Goal: Task Accomplishment & Management: Use online tool/utility

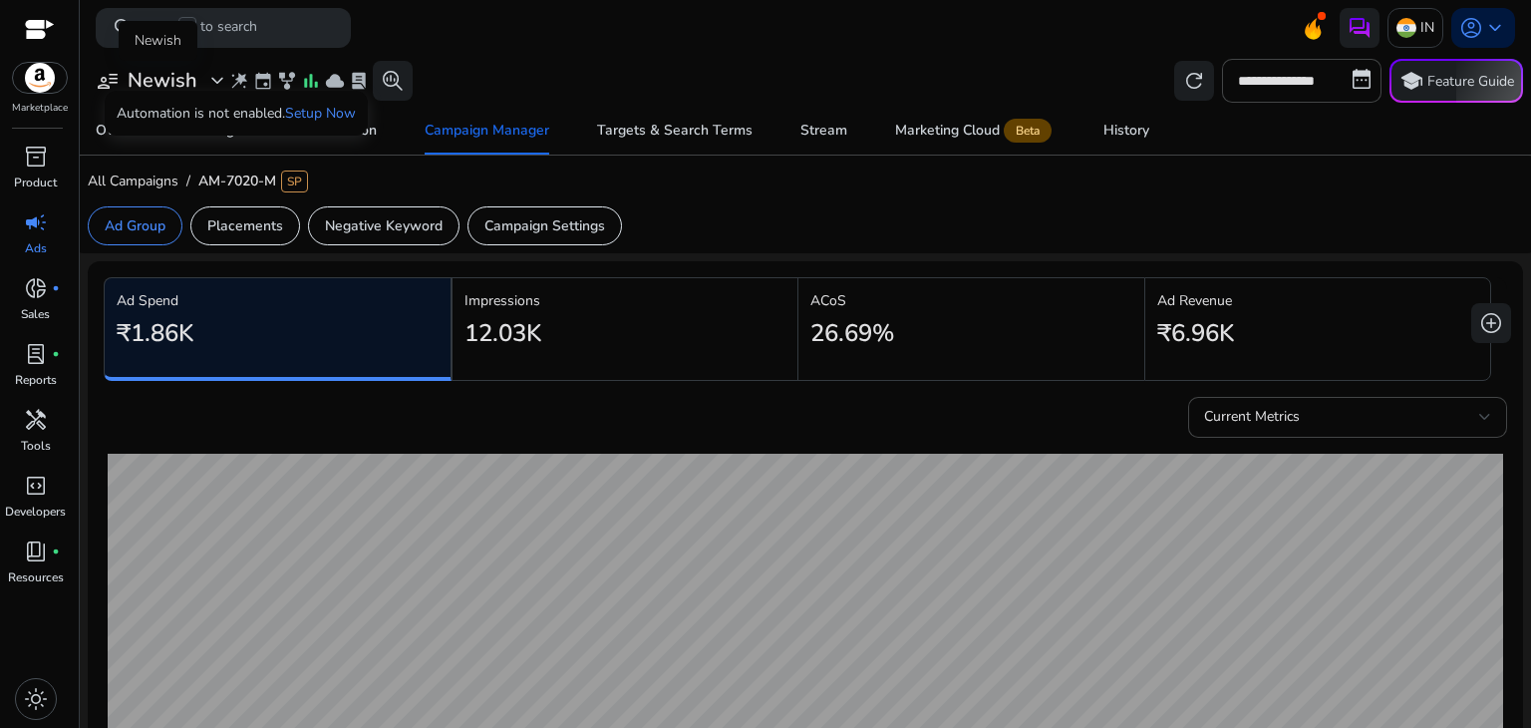
click at [170, 79] on h3 "Newish" at bounding box center [163, 81] width 70 height 24
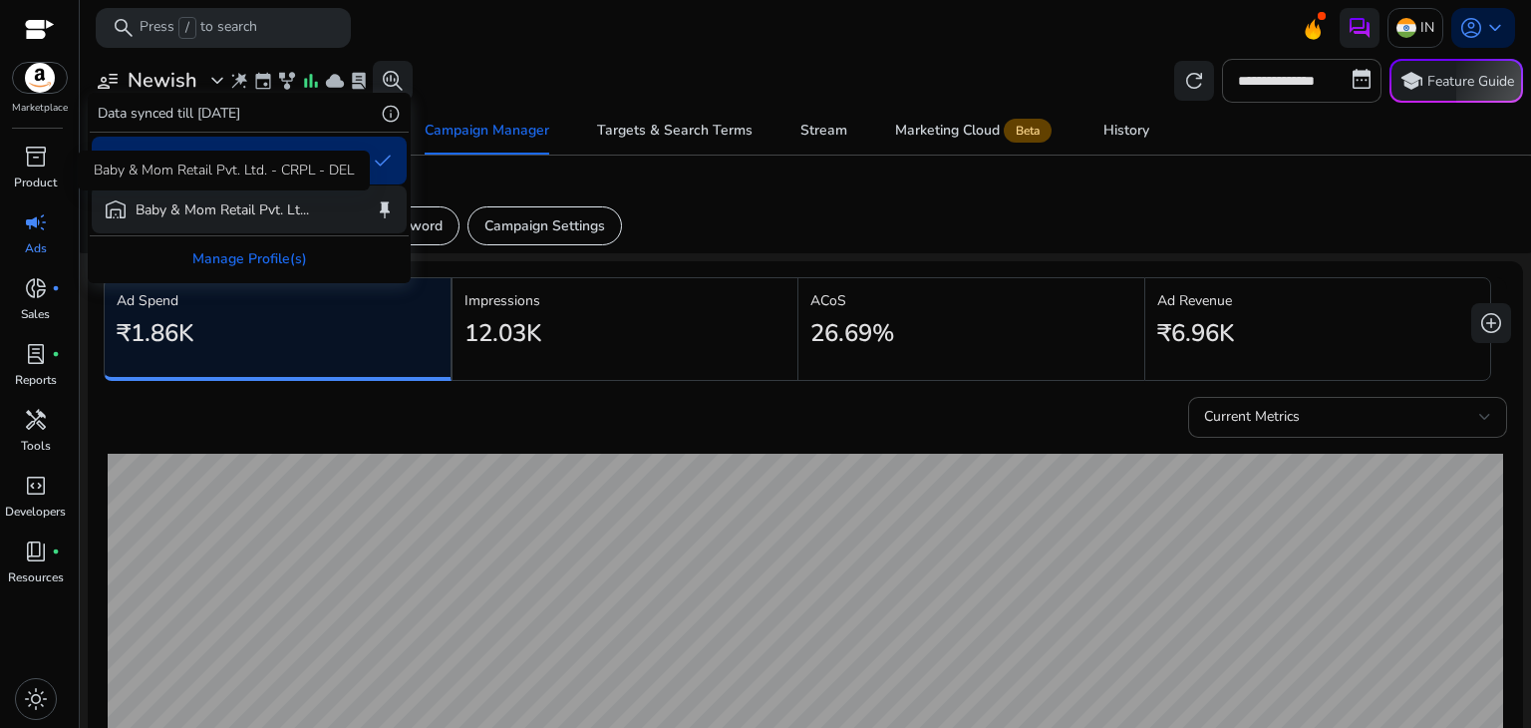
click at [182, 207] on p "Baby & Mom Retail Pvt. Lt..." at bounding box center [222, 209] width 173 height 21
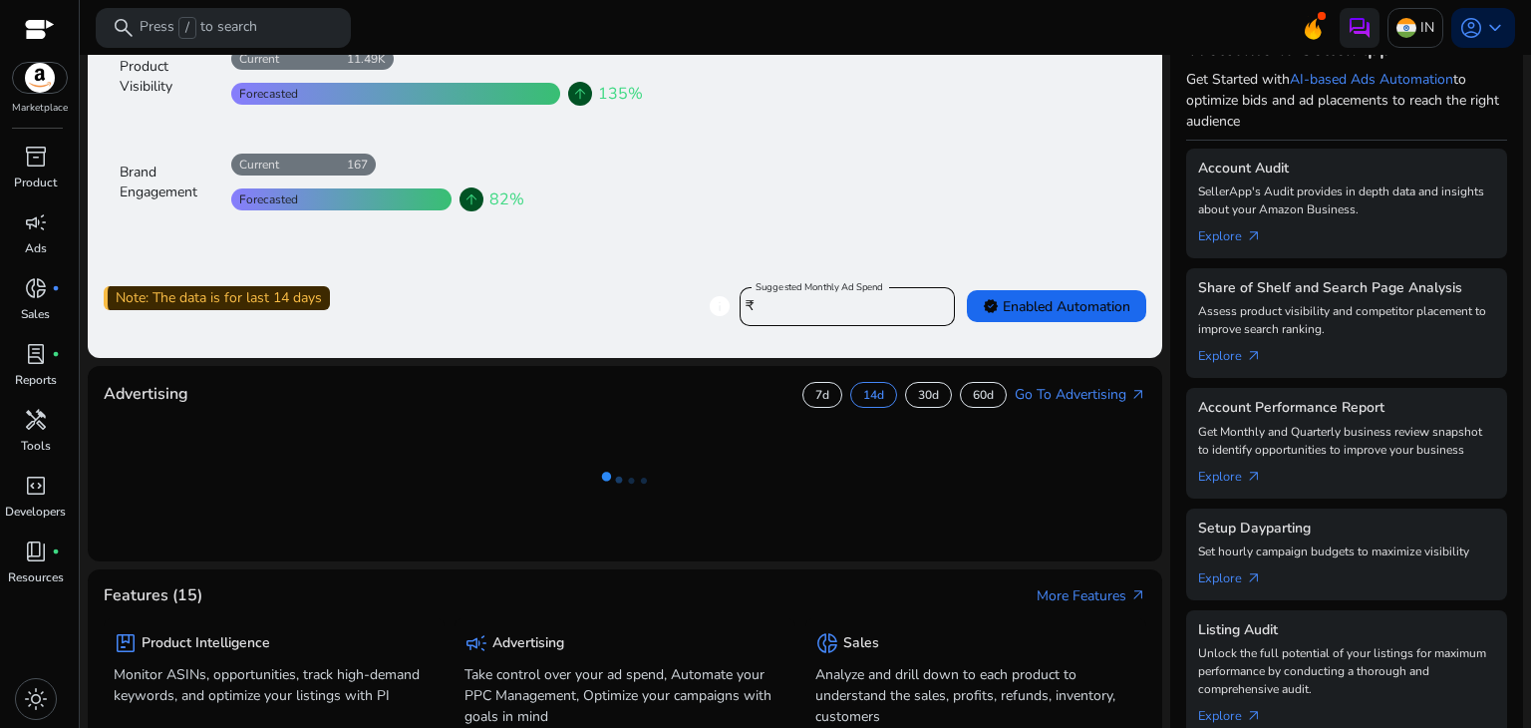
scroll to position [289, 0]
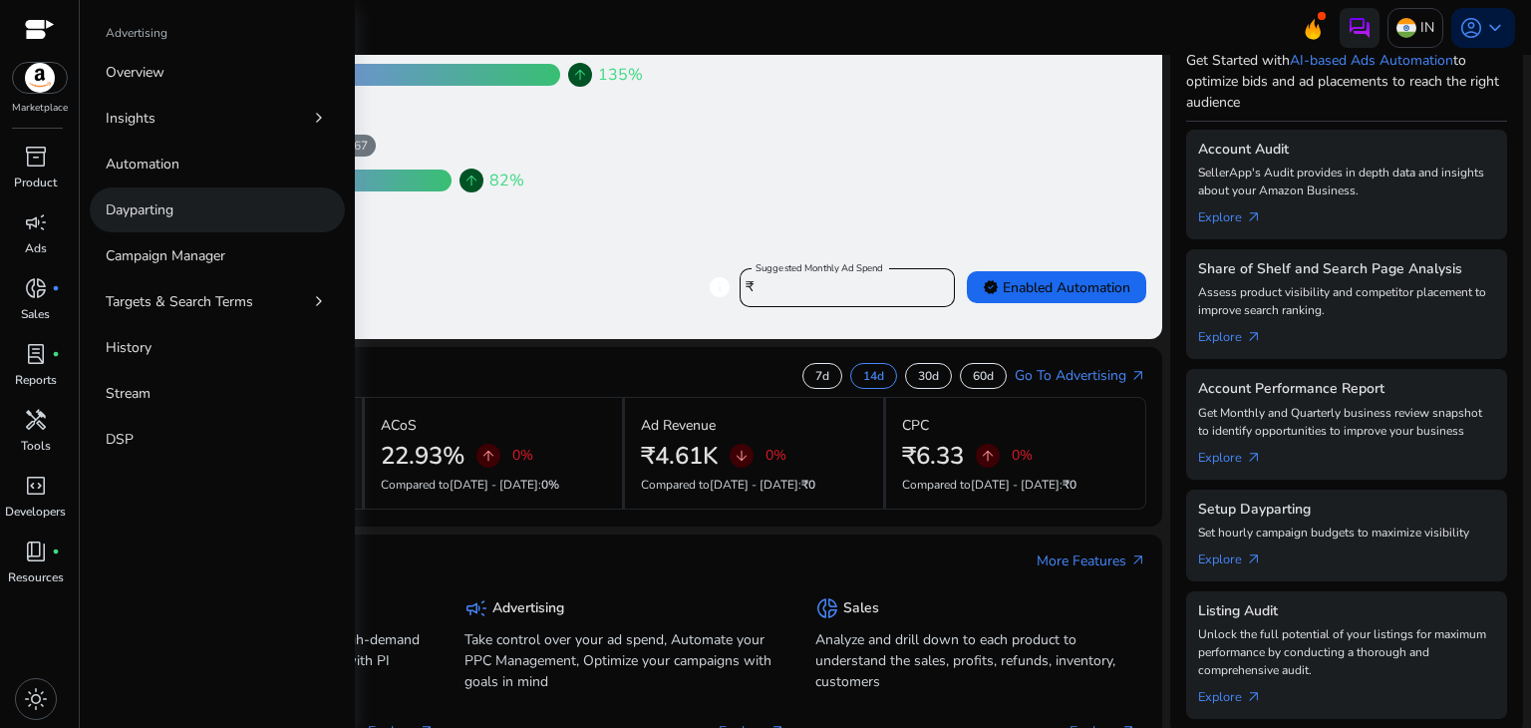
click at [190, 200] on link "Dayparting" at bounding box center [217, 209] width 255 height 45
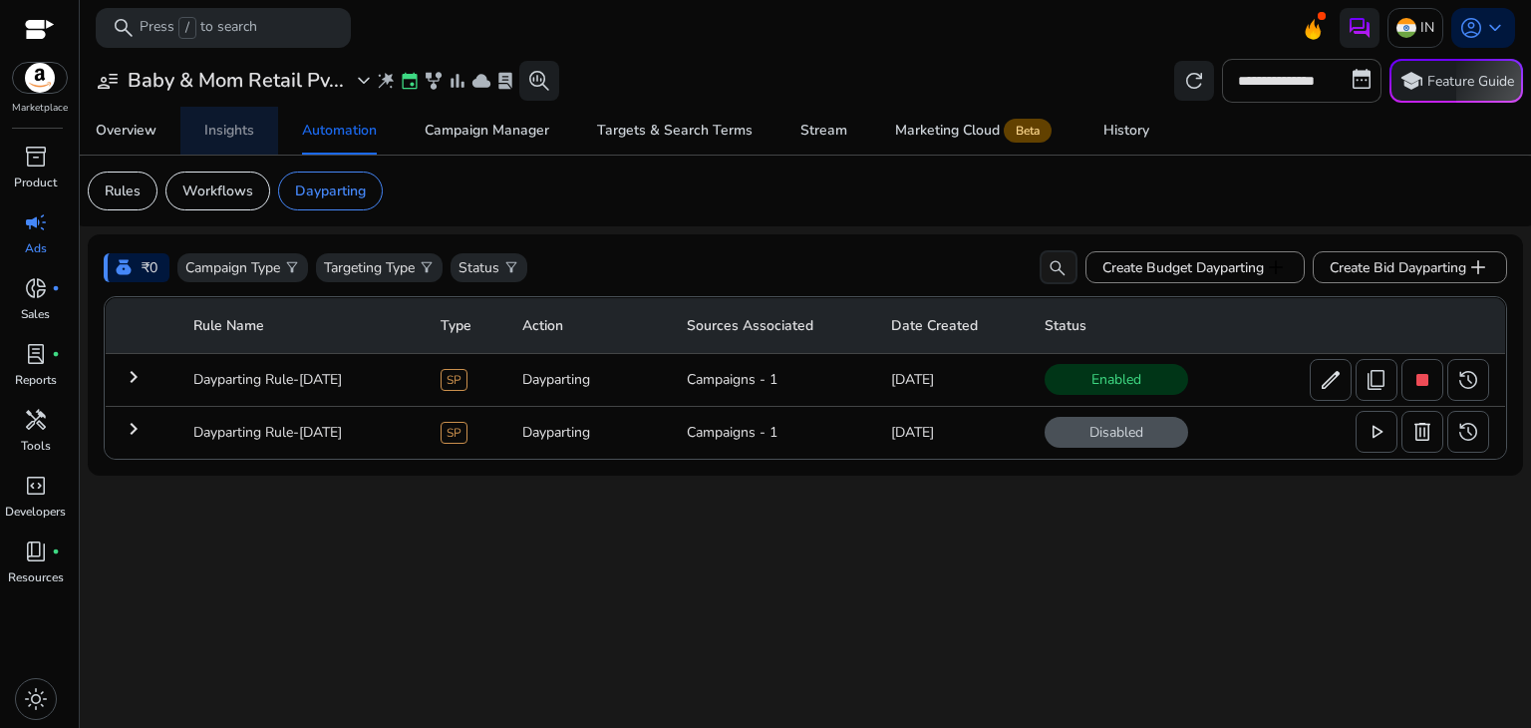
click at [247, 127] on div "Insights" at bounding box center [229, 131] width 50 height 14
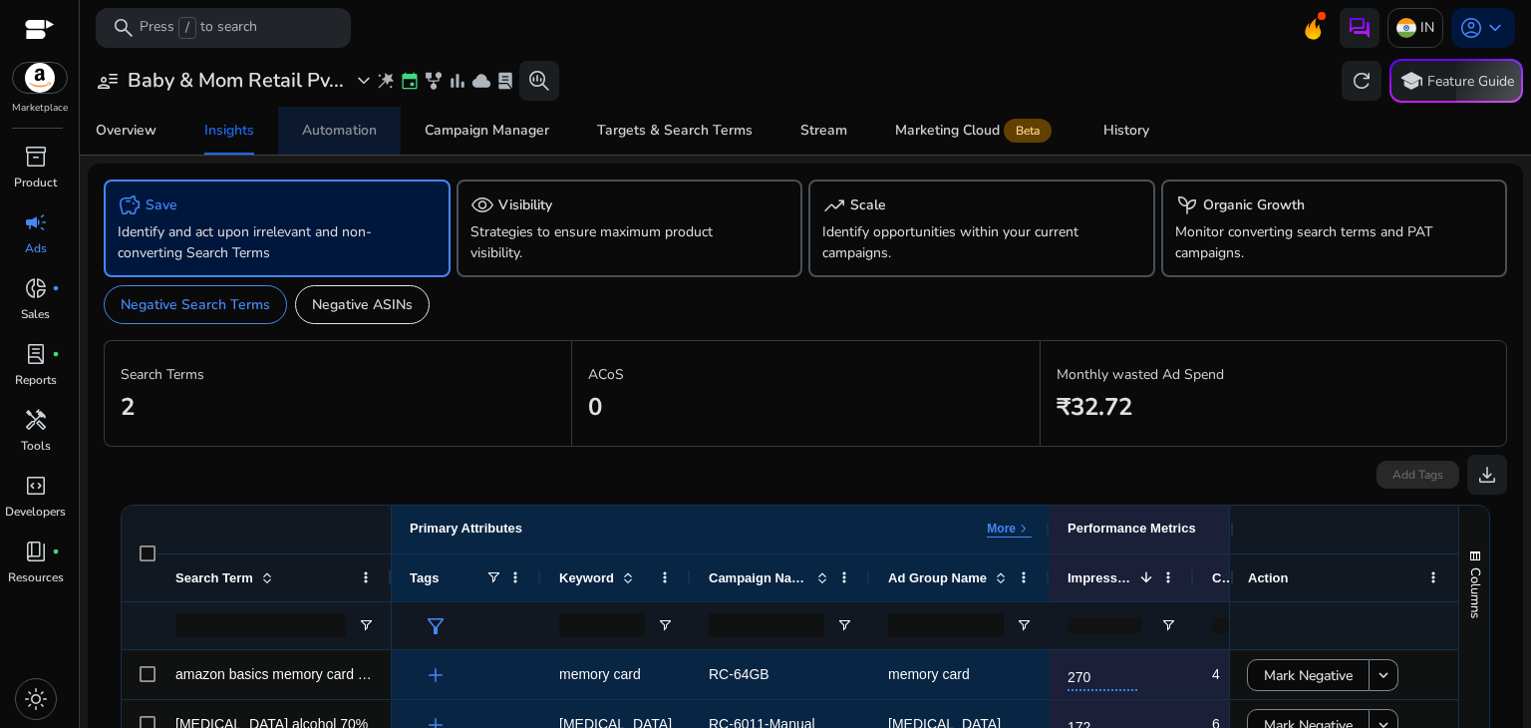
click at [349, 134] on div "Automation" at bounding box center [339, 131] width 75 height 14
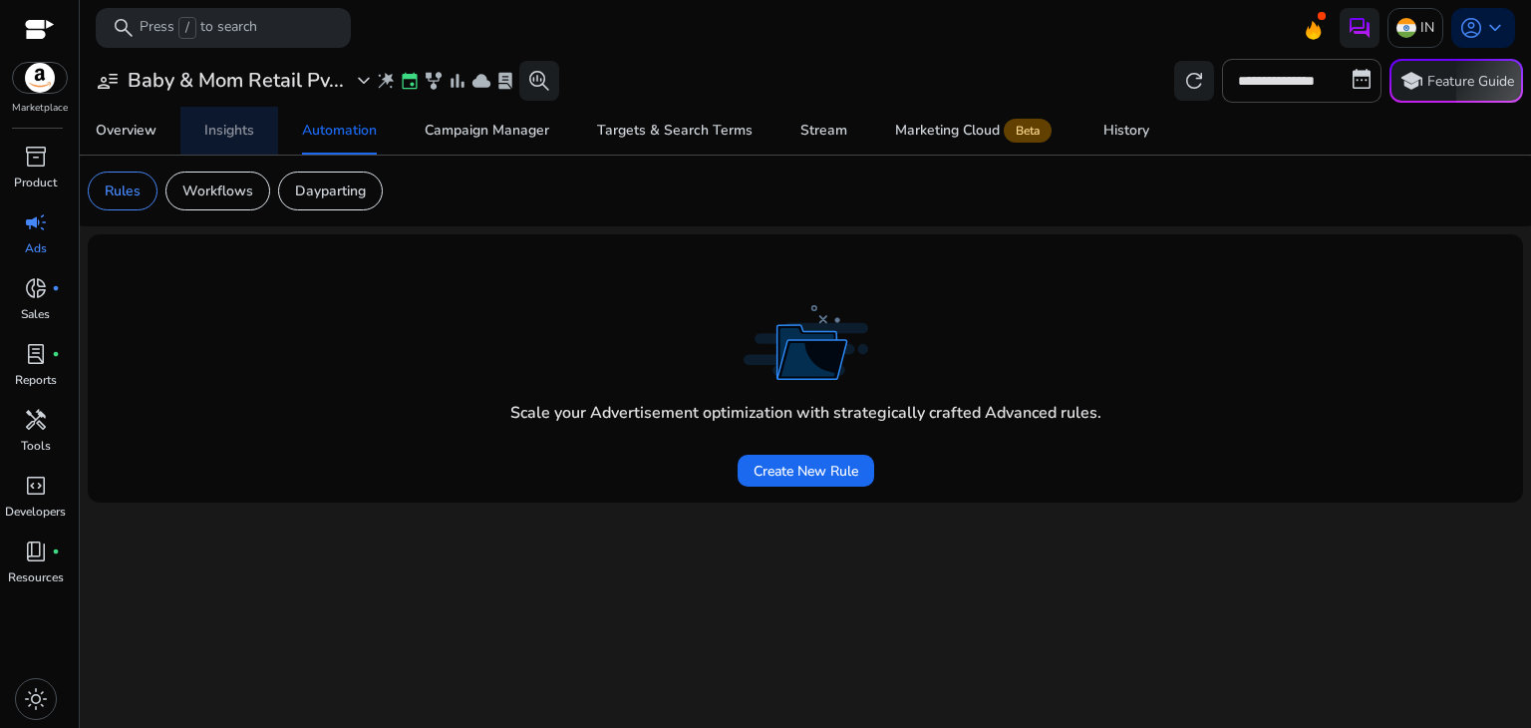
click at [233, 141] on span "Insights" at bounding box center [229, 131] width 50 height 48
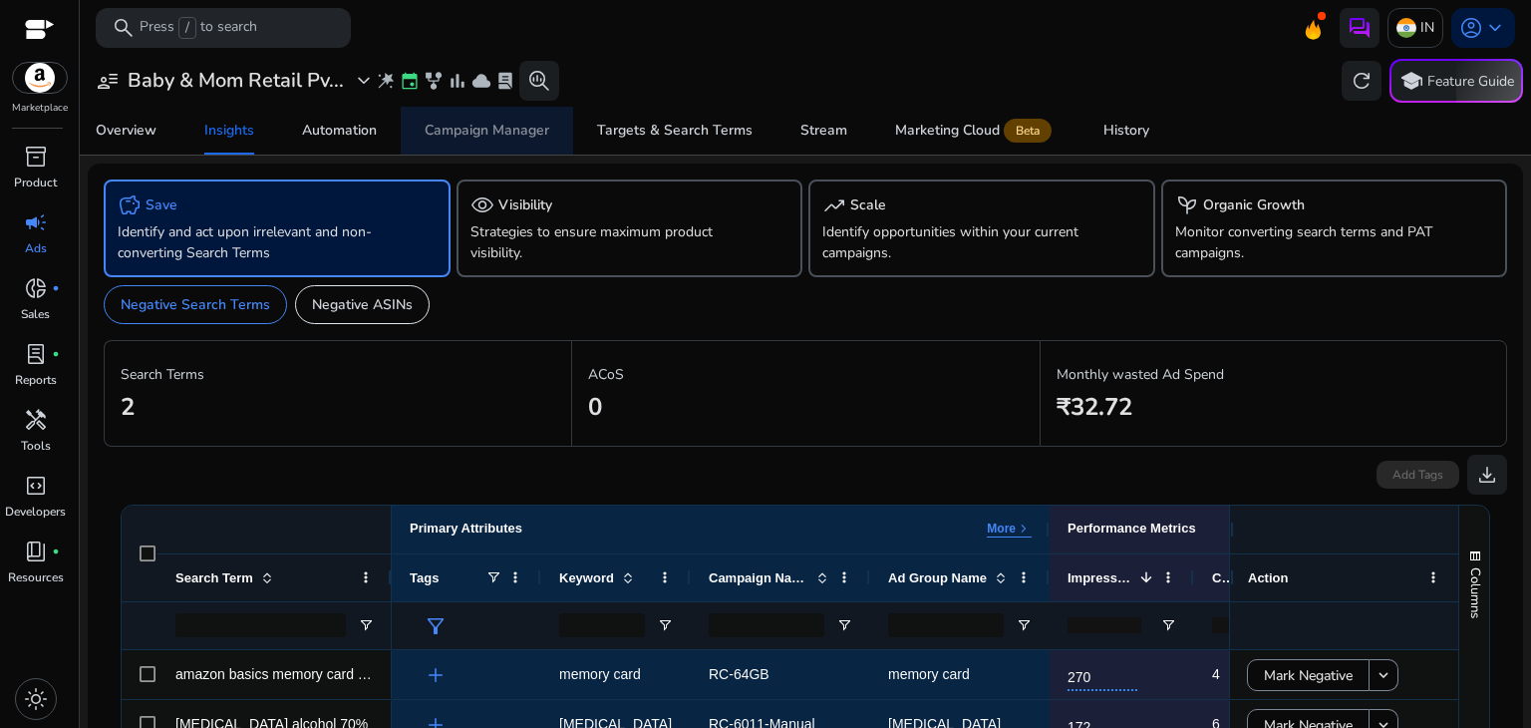
click at [494, 134] on div "Campaign Manager" at bounding box center [487, 131] width 125 height 14
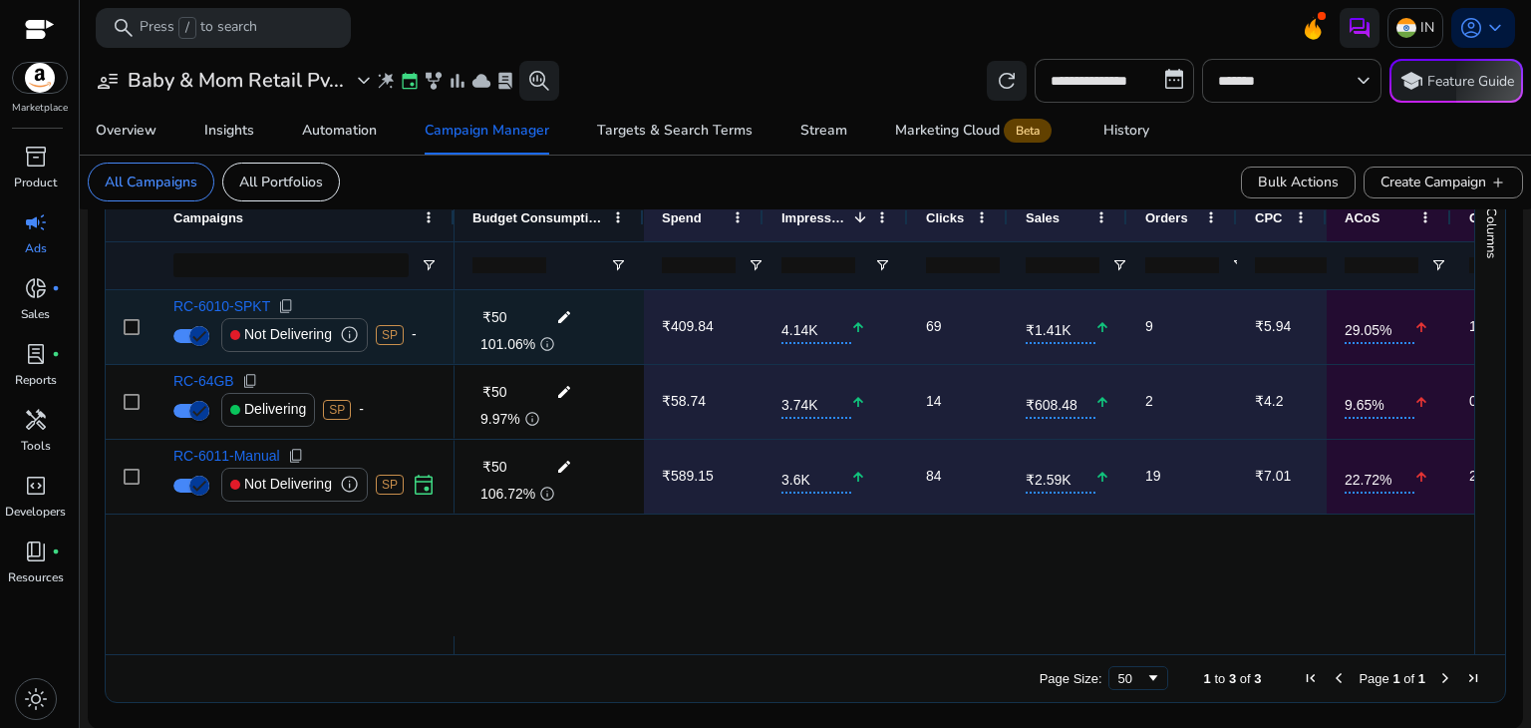
scroll to position [644, 0]
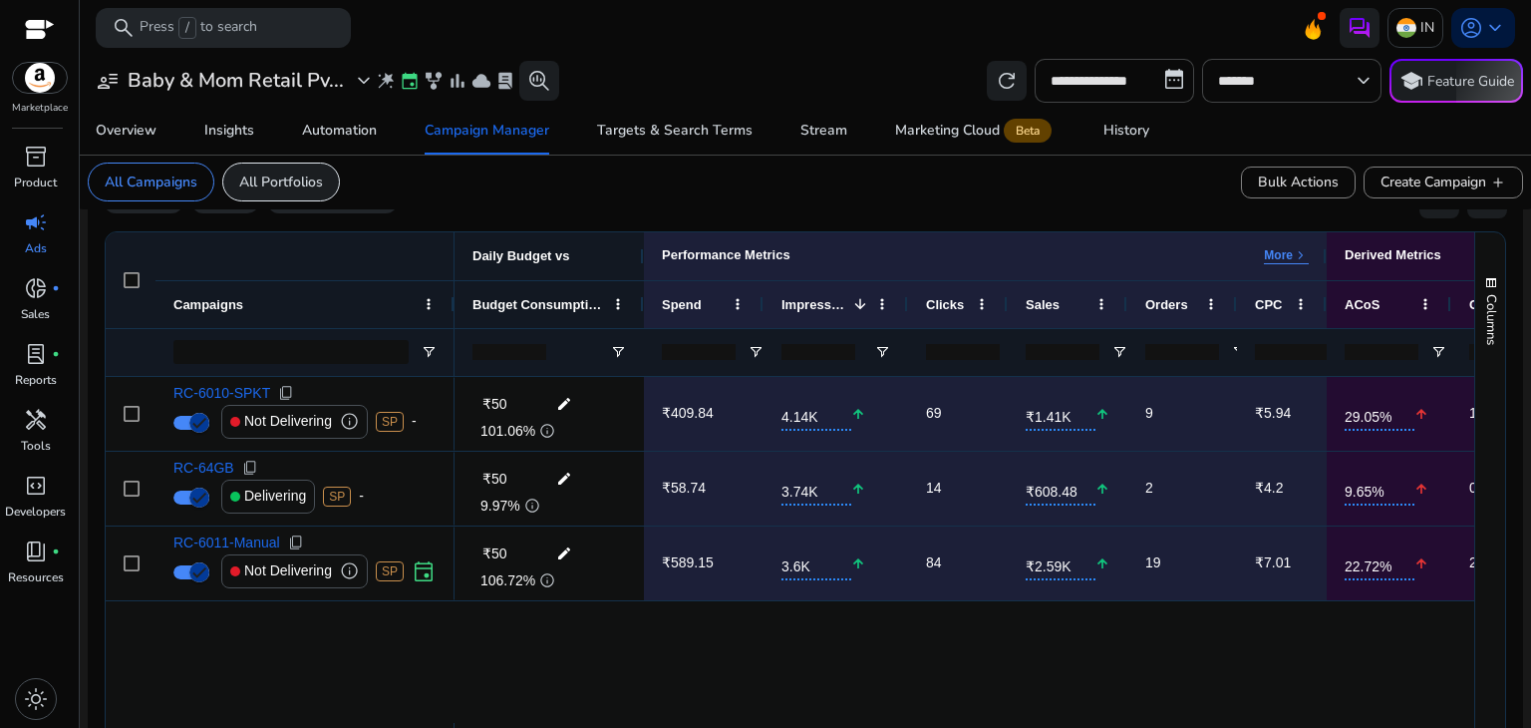
click at [281, 196] on div "All Portfolios" at bounding box center [281, 182] width 118 height 39
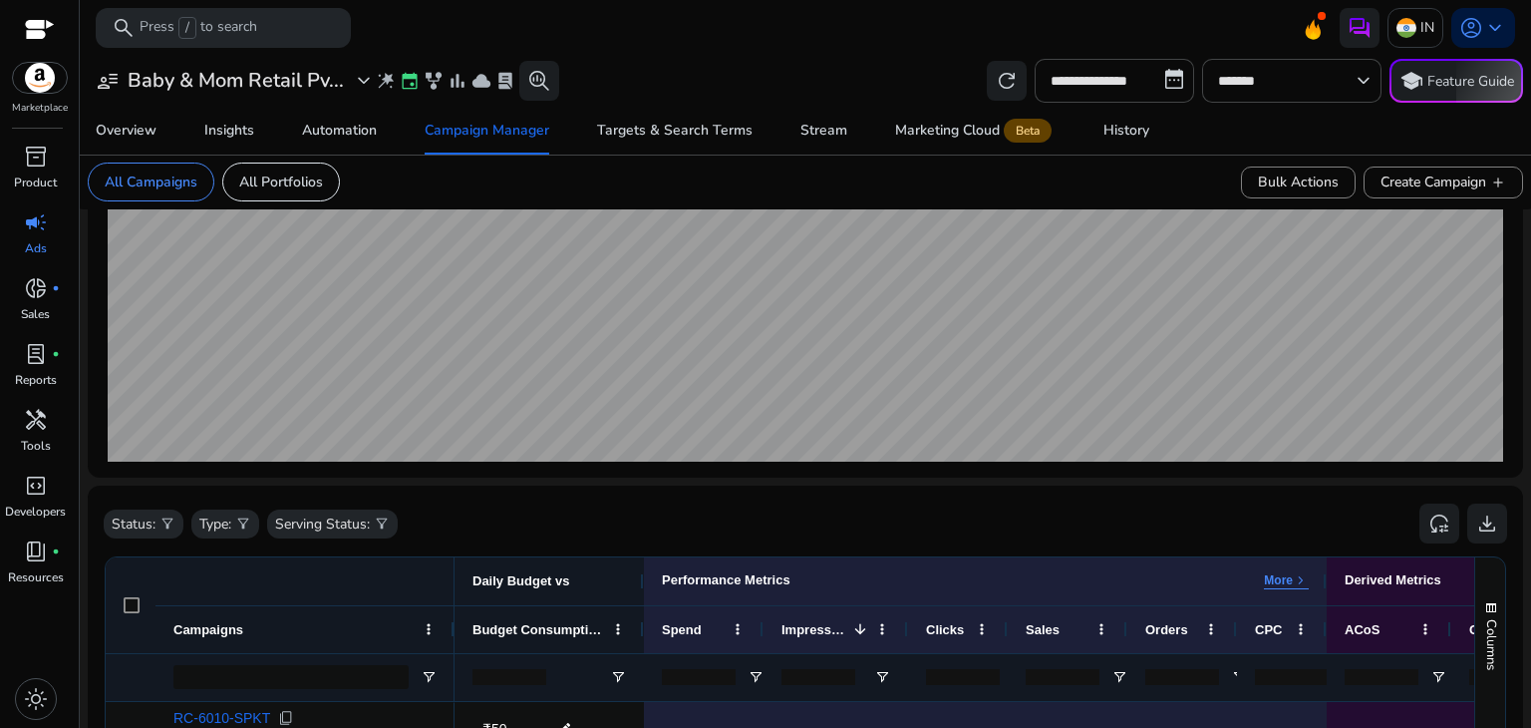
scroll to position [538, 0]
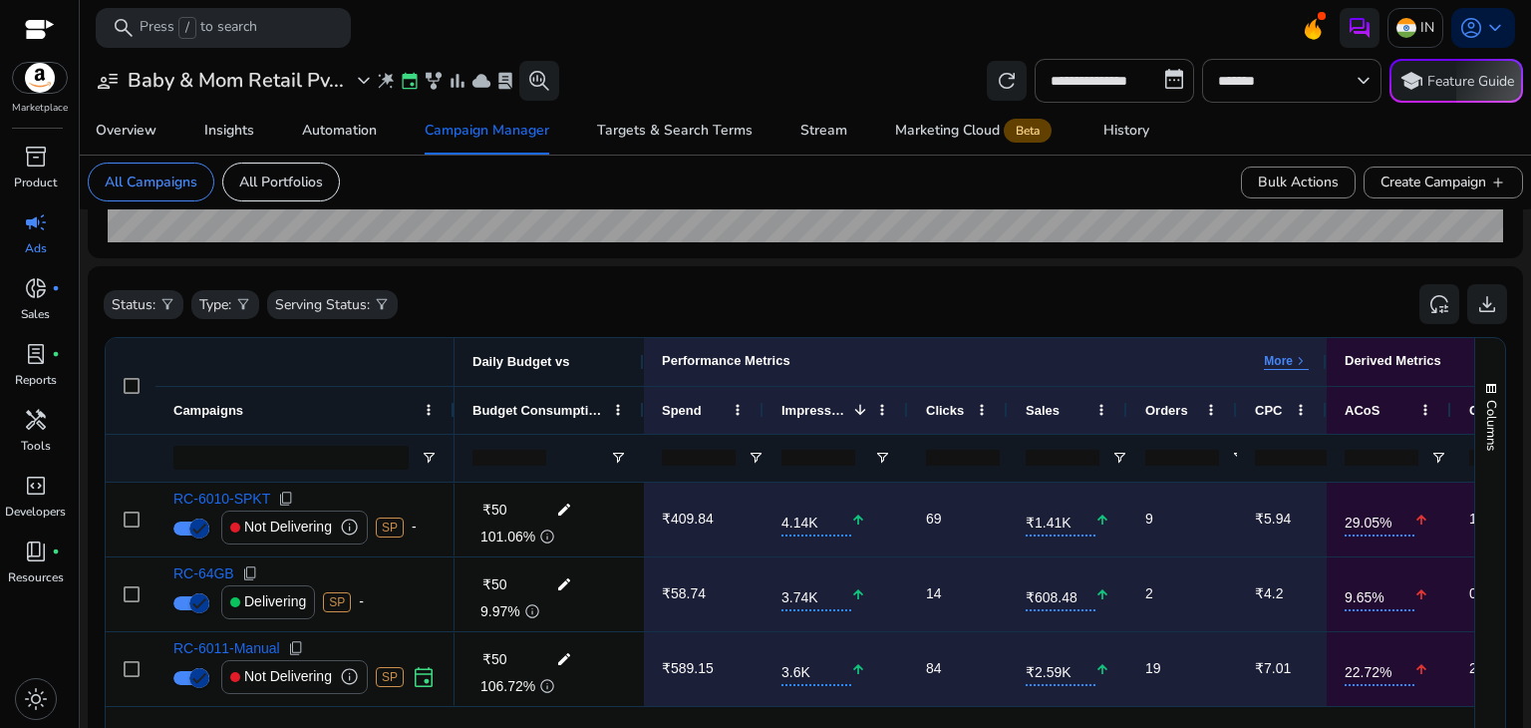
click at [747, 305] on div "Status: filter_alt Type: filter_alt Serving Status: filter_alt reset_settings d…" at bounding box center [806, 304] width 1404 height 45
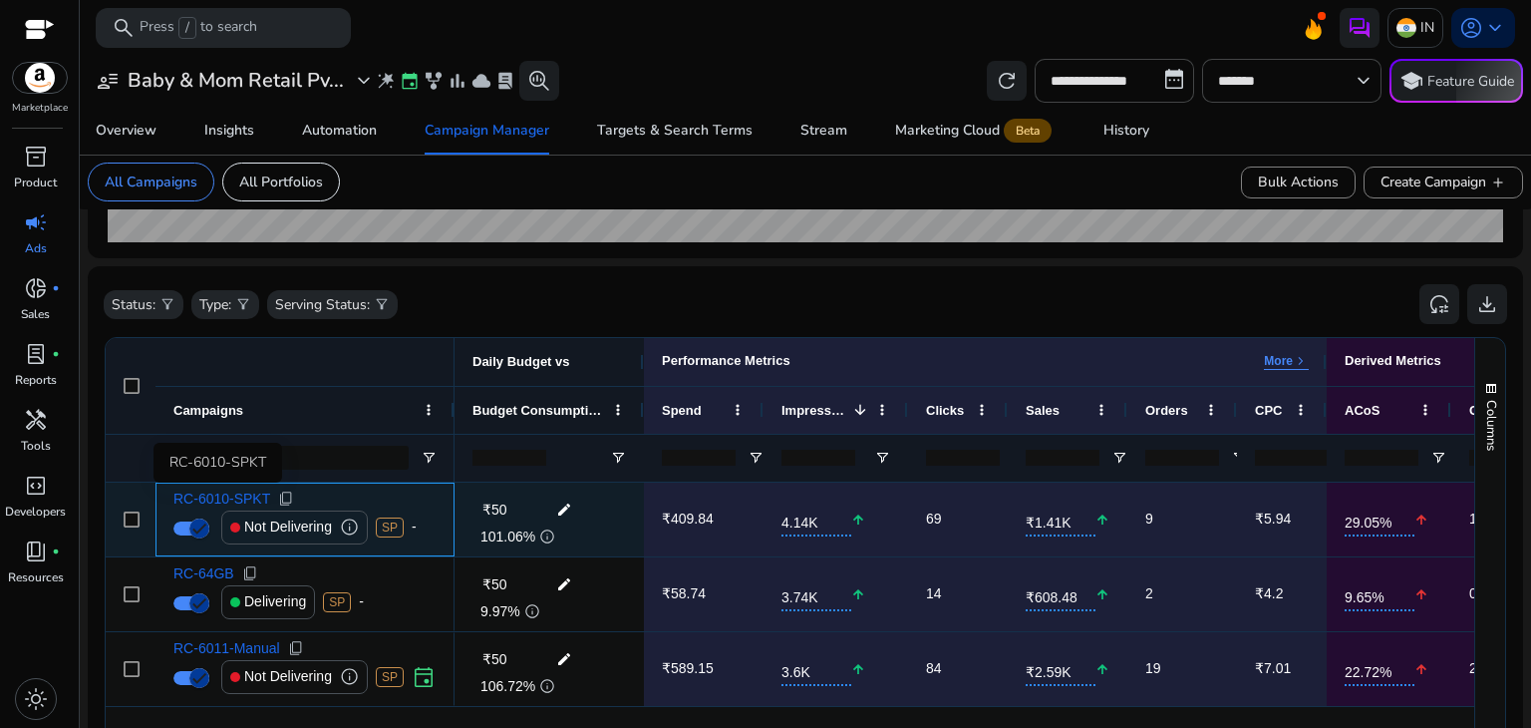
drag, startPoint x: 163, startPoint y: 498, endPoint x: 259, endPoint y: 500, distance: 95.7
click at [259, 500] on div "RC-6010-SPKT content_copy Not Delivering info SP -" at bounding box center [305, 520] width 299 height 74
copy span "RC-6010-SPKT"
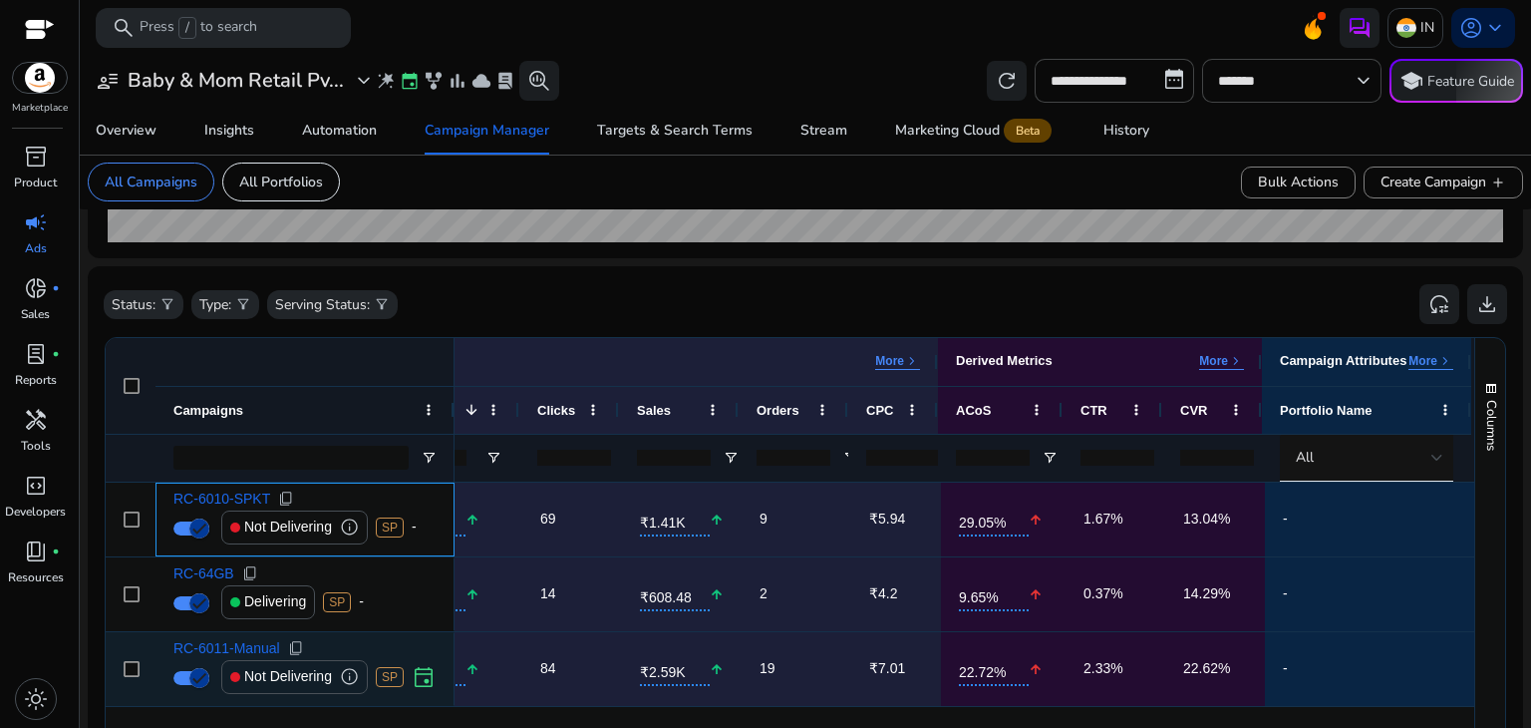
scroll to position [637, 0]
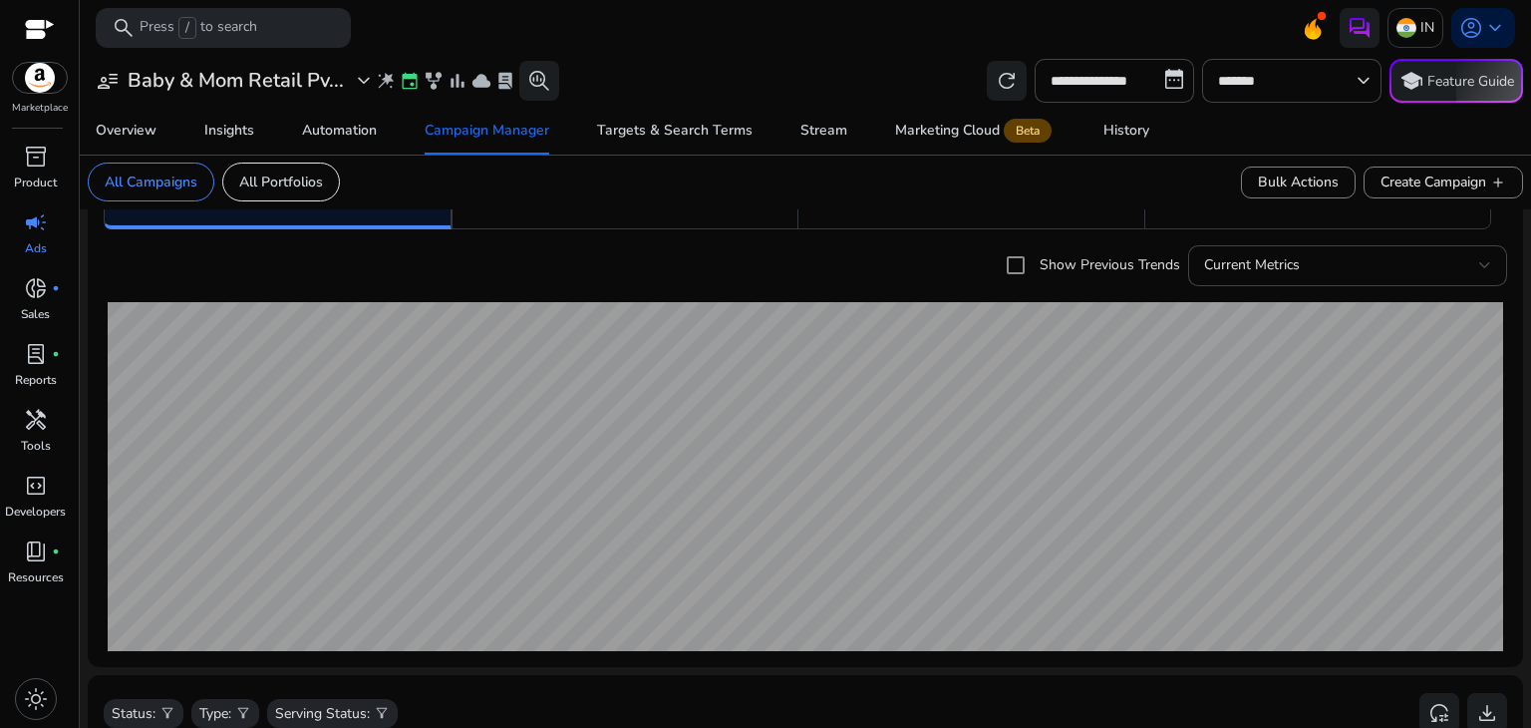
scroll to position [239, 0]
